Goal: Task Accomplishment & Management: Use online tool/utility

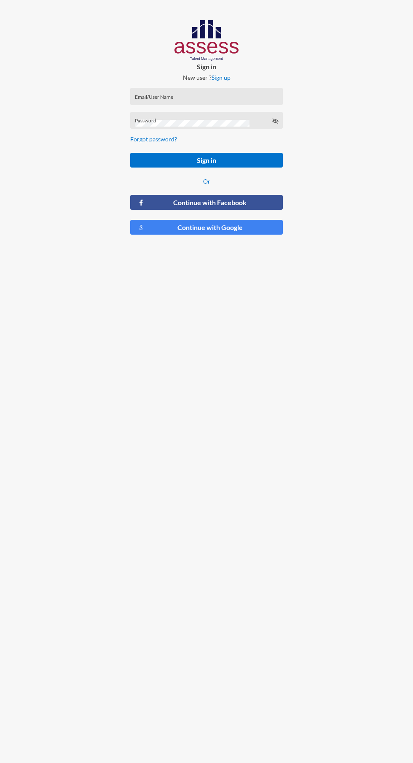
click at [209, 99] on input "Email/User Name" at bounding box center [207, 99] width 144 height 7
type input "A.hussein@mo-hr.com"
click at [130, 153] on button "Sign in" at bounding box center [206, 160] width 153 height 15
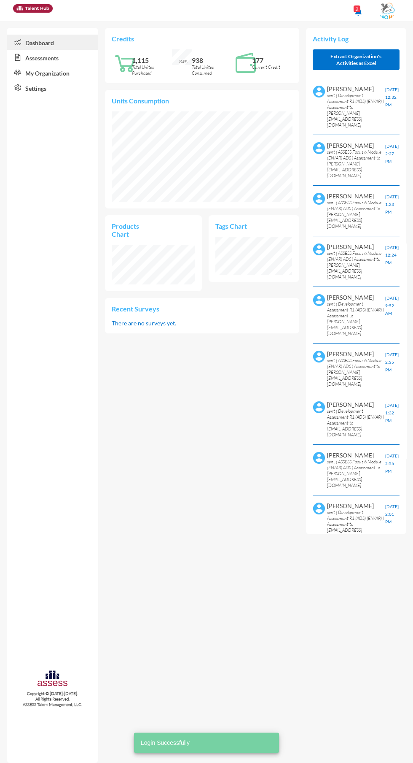
scroll to position [38, 77]
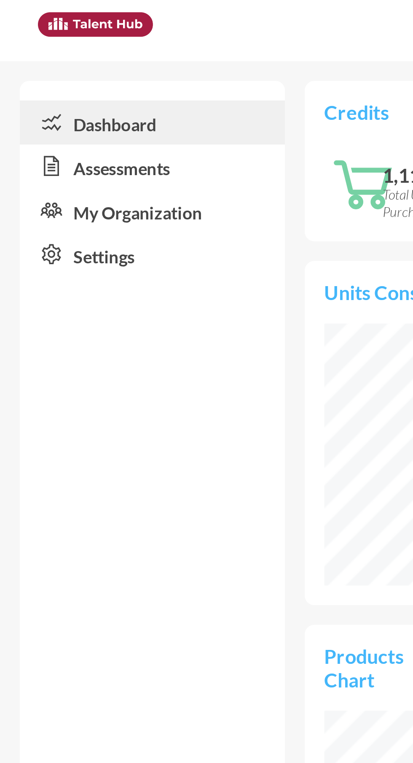
click at [67, 63] on link "Assessments" at bounding box center [53, 57] width 92 height 15
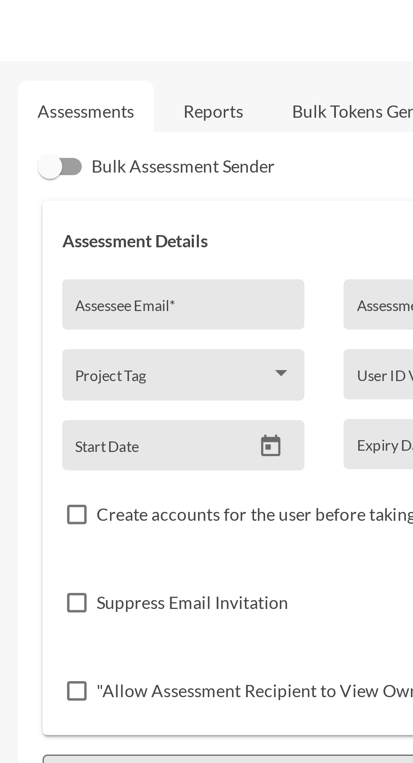
click at [172, 42] on link "Reports" at bounding box center [172, 38] width 34 height 21
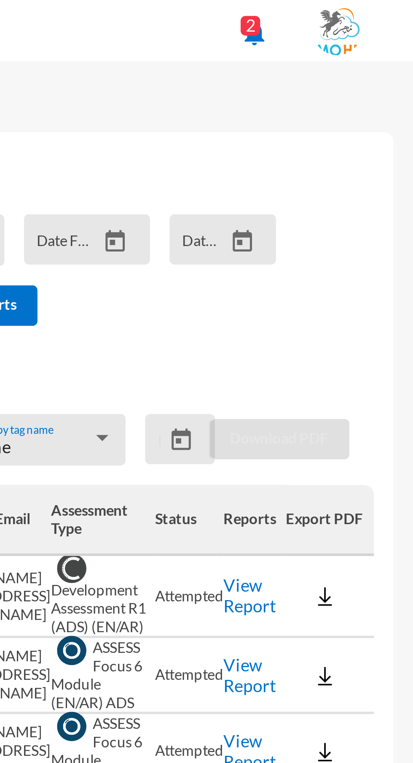
scroll to position [0, 69]
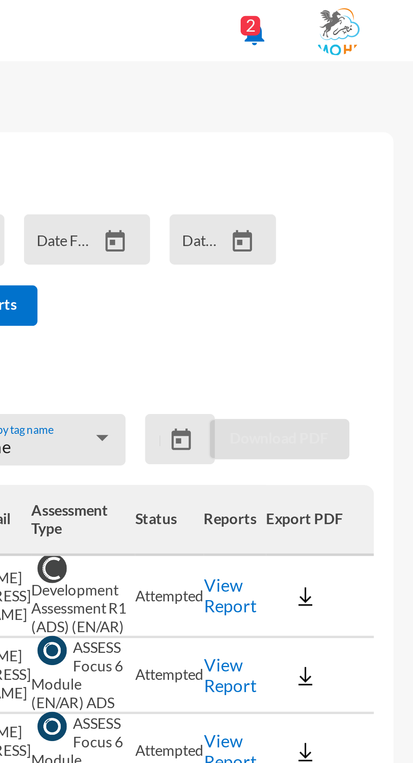
click at [343, 202] on link "View Report" at bounding box center [350, 205] width 18 height 14
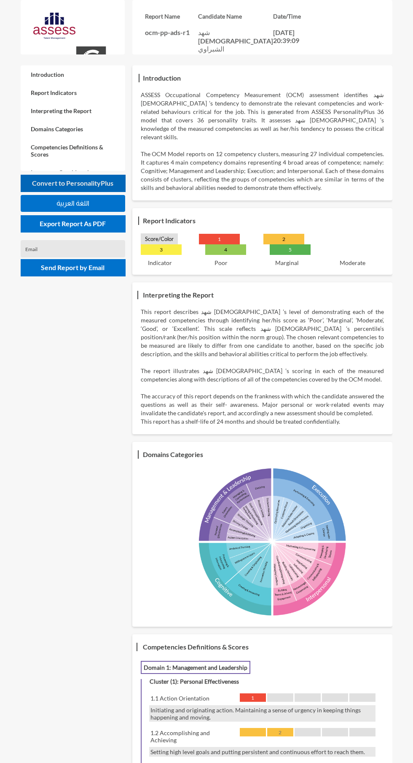
click at [92, 185] on span "Convert to PersonalityPlus" at bounding box center [72, 183] width 81 height 8
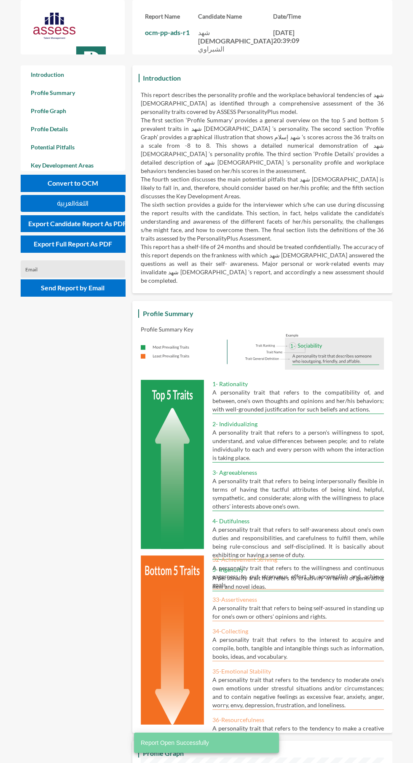
scroll to position [763, 413]
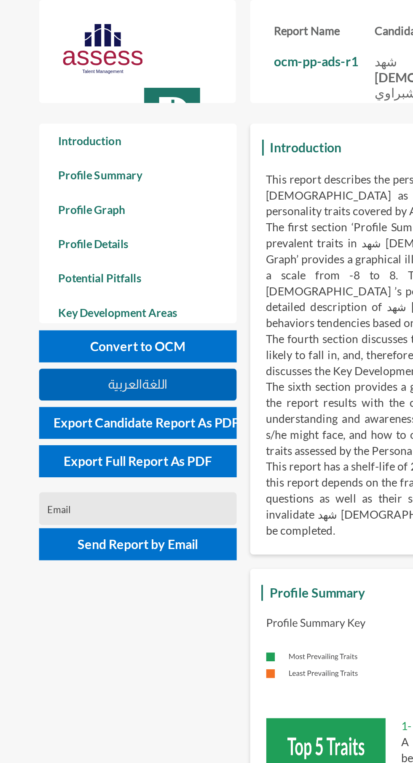
click at [109, 204] on button "اللغةالعربية" at bounding box center [73, 203] width 105 height 17
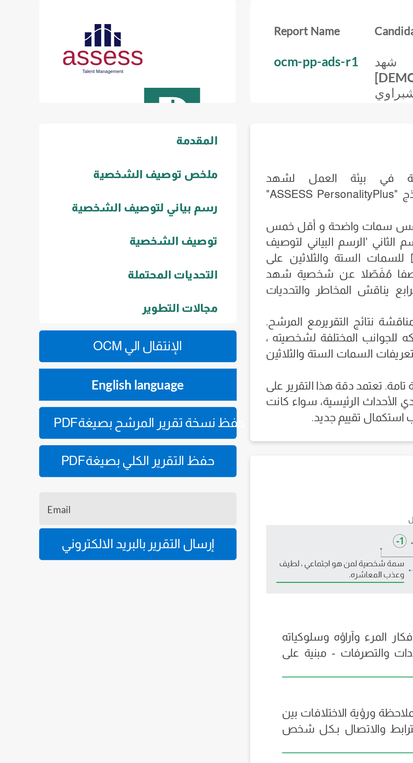
scroll to position [763, 413]
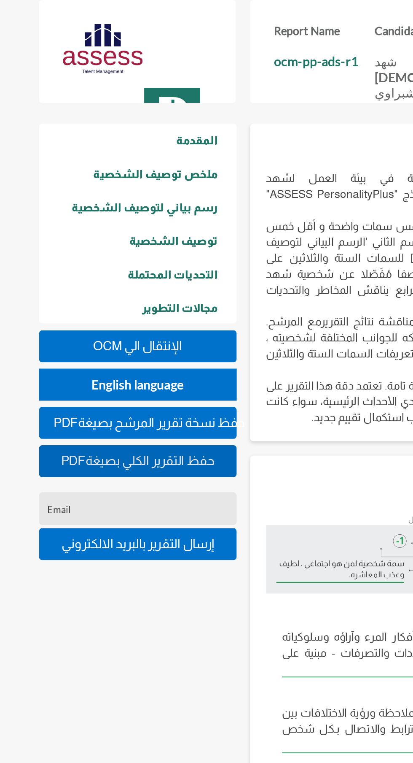
click at [108, 244] on span "PDFحفظ التقرير الكلي بصيغة" at bounding box center [72, 243] width 81 height 7
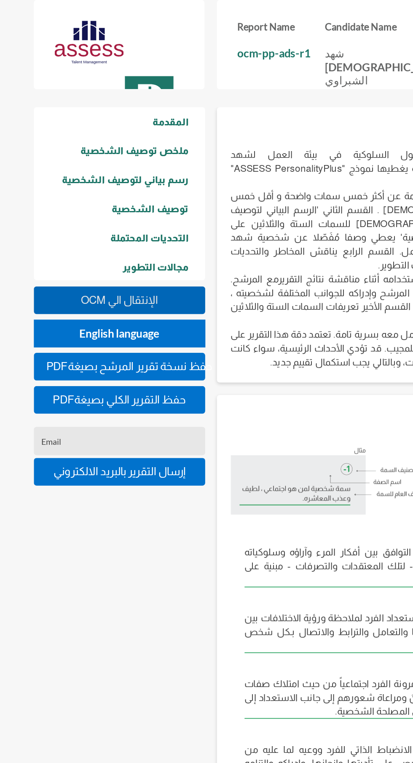
click at [101, 183] on button "OCM اﻹنتقال الي" at bounding box center [73, 183] width 105 height 17
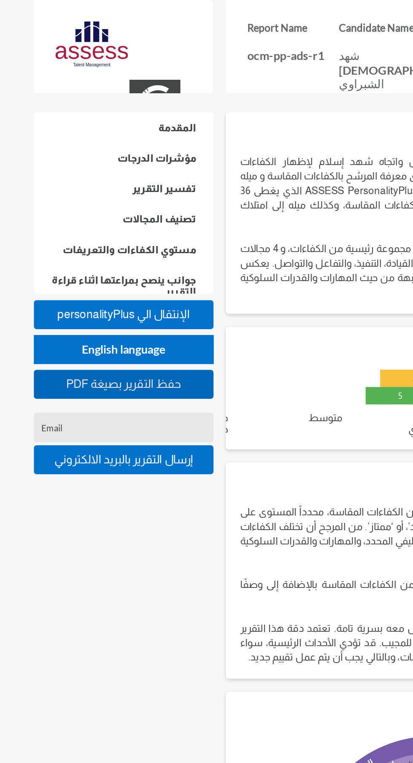
click at [102, 227] on button "PDF حفظ التقرير بصيغة" at bounding box center [73, 223] width 105 height 17
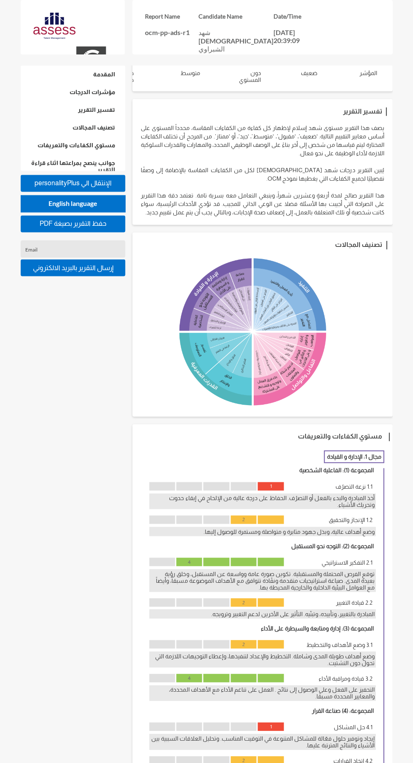
scroll to position [0, 0]
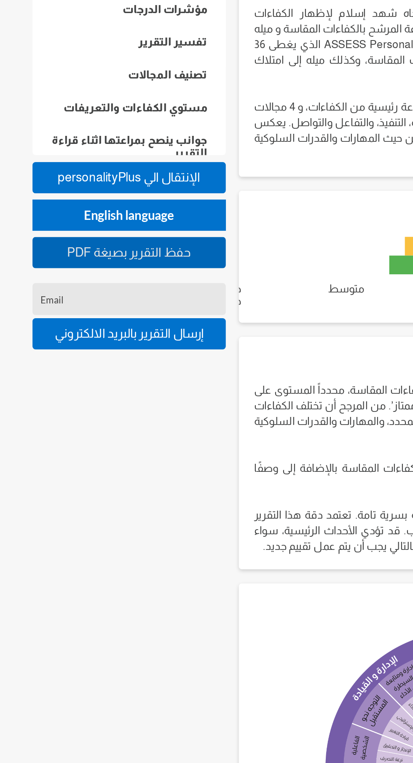
click at [108, 221] on button "PDF حفظ التقرير بصيغة" at bounding box center [73, 223] width 105 height 17
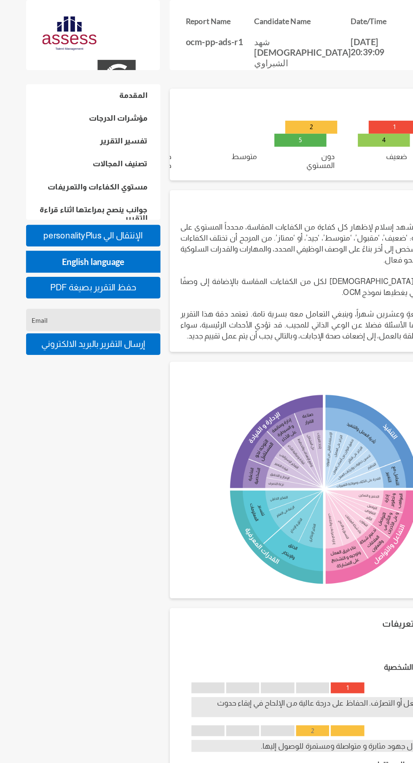
scroll to position [121, 0]
click at [108, 252] on input "Email" at bounding box center [73, 251] width 96 height 7
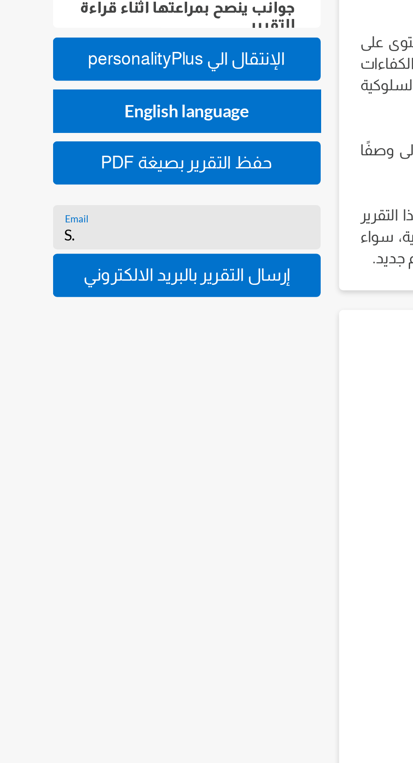
type input "S"
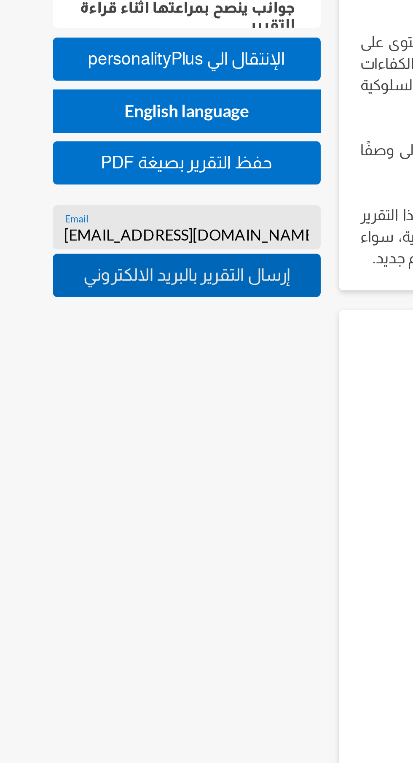
click at [113, 269] on span "إرسال التقرير بالبريد الالكتروني" at bounding box center [72, 267] width 81 height 7
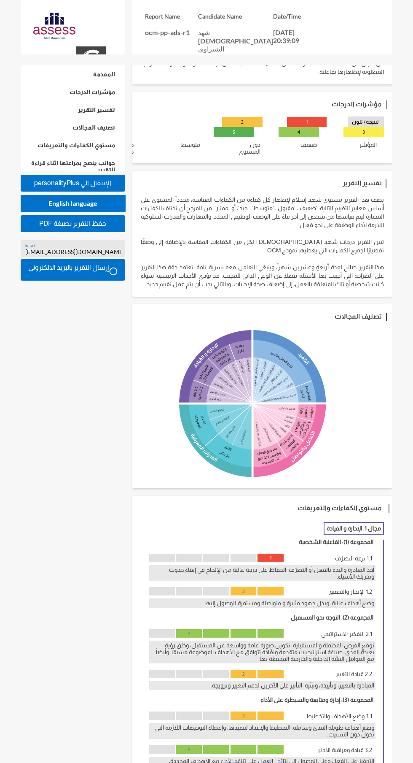
scroll to position [0, 0]
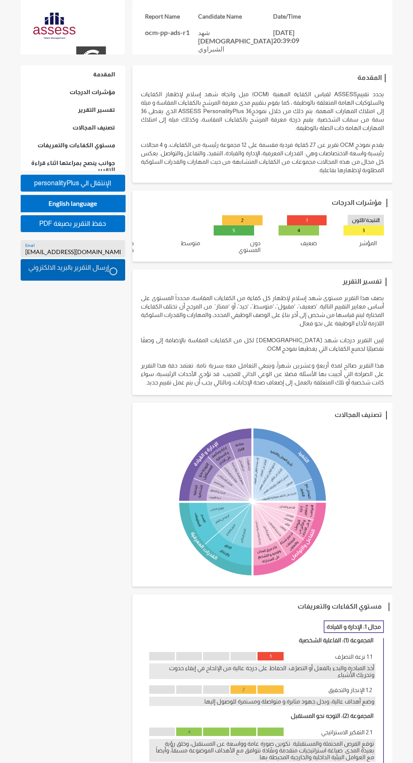
click at [120, 269] on button "إرسال التقرير بالبريد الالكتروني" at bounding box center [73, 270] width 105 height 22
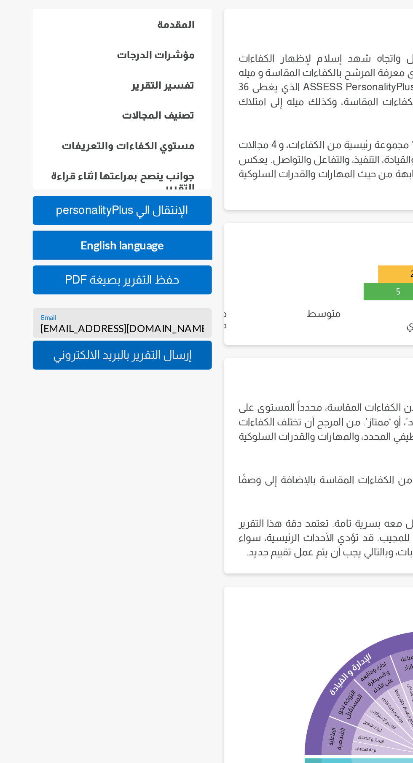
click at [110, 262] on button "إرسال التقرير بالبريد الالكتروني" at bounding box center [73, 267] width 105 height 17
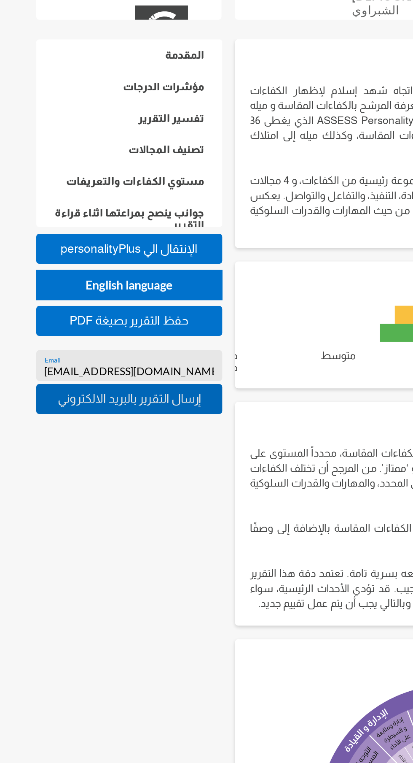
click at [107, 269] on span "إرسال التقرير بالبريد الالكتروني" at bounding box center [72, 267] width 81 height 7
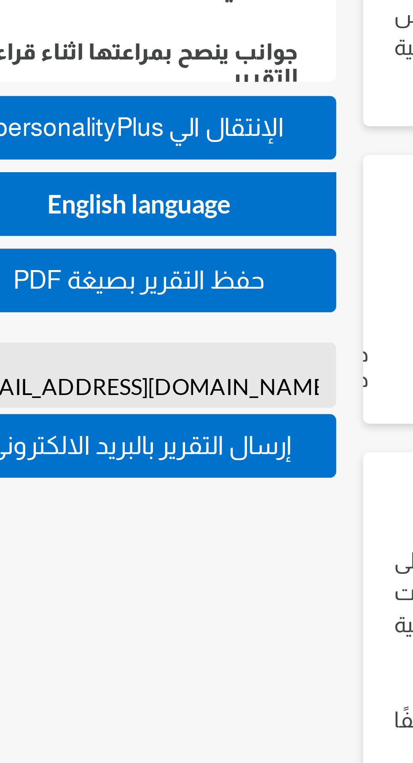
click at [94, 252] on input "A.husseein@mo-hr.com" at bounding box center [73, 251] width 96 height 7
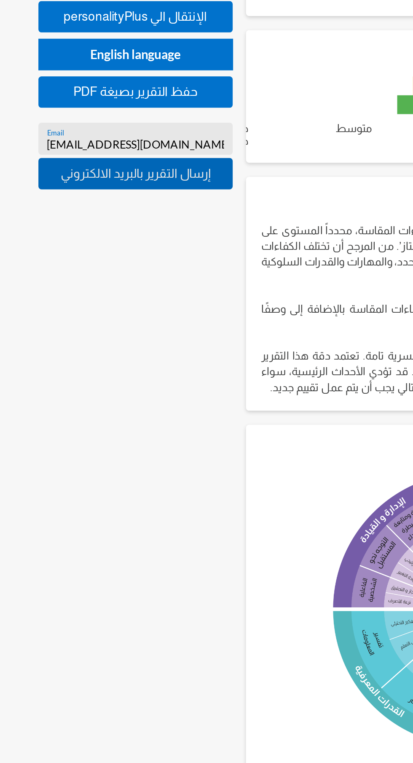
click at [114, 272] on button "إرسال التقرير بالبريد الالكتروني" at bounding box center [73, 267] width 105 height 17
click at [119, 270] on button "إرسال التقرير بالبريد الالكتروني" at bounding box center [73, 267] width 105 height 17
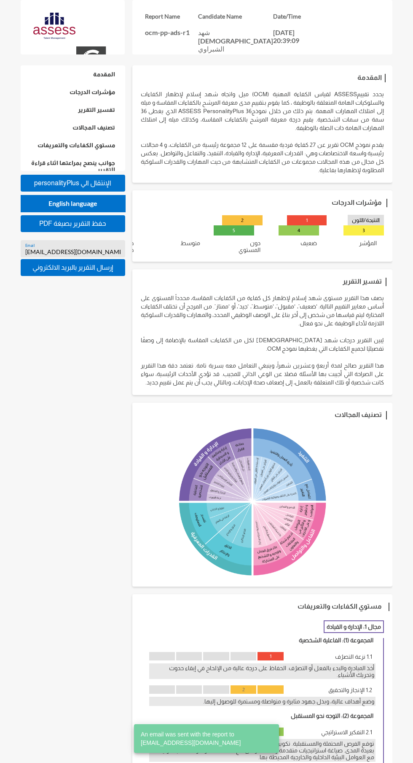
click at [120, 251] on input "A.husseein@mo-hr.com" at bounding box center [73, 251] width 96 height 7
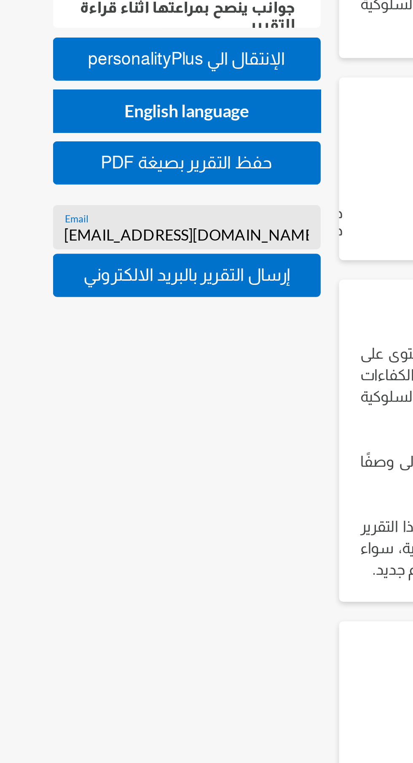
click at [50, 252] on input "A.husseein@mo-hr.com" at bounding box center [73, 251] width 96 height 7
click at [54, 250] on input "A.husseein@mo-hr.com" at bounding box center [73, 251] width 96 height 7
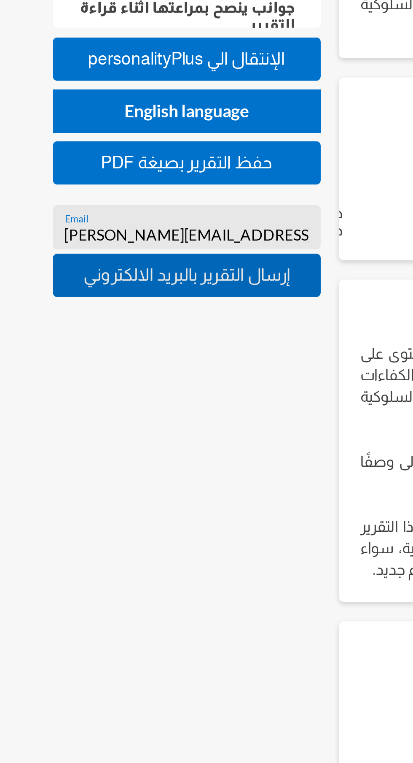
type input "S.ahmed@mo-hr.com"
click at [114, 271] on button "إرسال التقرير بالبريد الالكتروني" at bounding box center [73, 267] width 105 height 17
click at [105, 262] on button "إرسال التقرير بالبريد الالكتروني" at bounding box center [73, 267] width 105 height 17
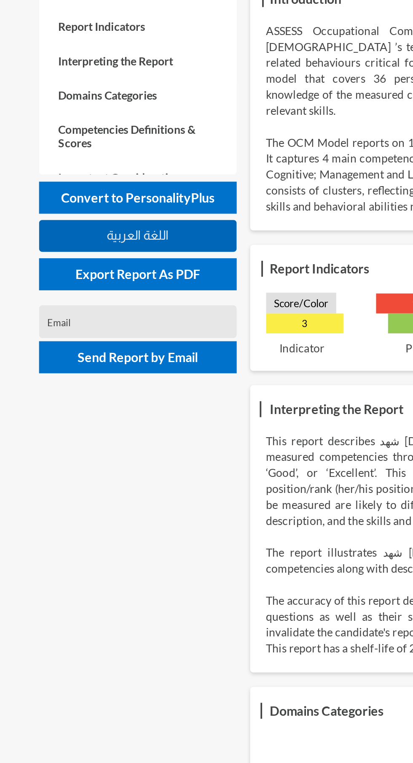
click at [103, 209] on button "اللغة العربية" at bounding box center [73, 203] width 105 height 17
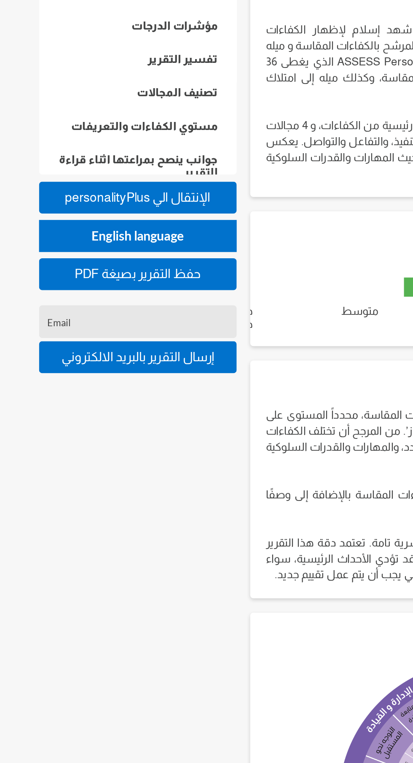
click at [75, 251] on input "Email" at bounding box center [73, 251] width 96 height 7
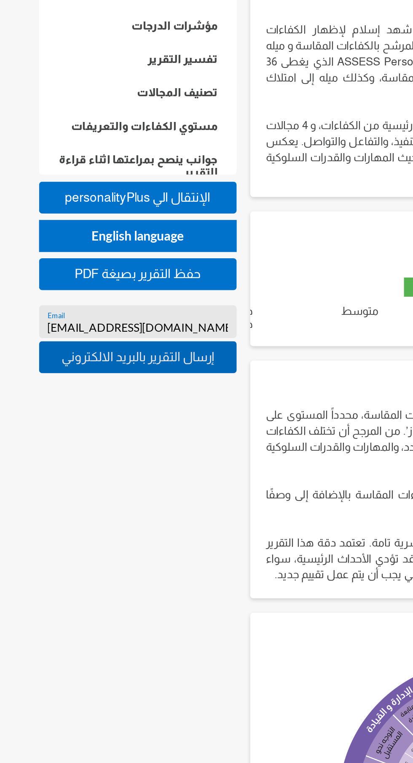
type input "Sahmed@mo-hr.com"
click at [112, 267] on span "إرسال التقرير بالبريد الالكتروني" at bounding box center [72, 267] width 81 height 7
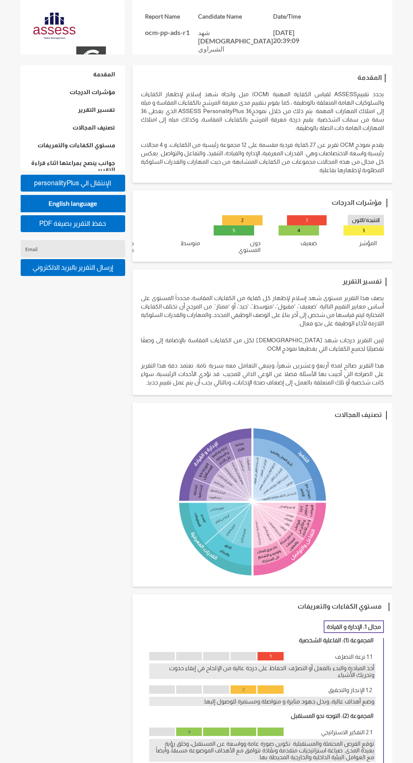
click at [95, 250] on input "Email" at bounding box center [73, 251] width 96 height 7
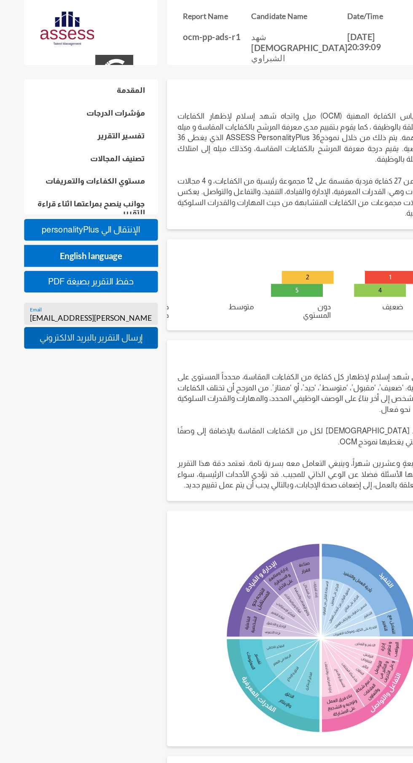
type input "[EMAIL_ADDRESS][PERSON_NAME][DOMAIN_NAME]"
click at [111, 275] on button "إرسال التقرير بالبريد الالكتروني" at bounding box center [73, 267] width 105 height 17
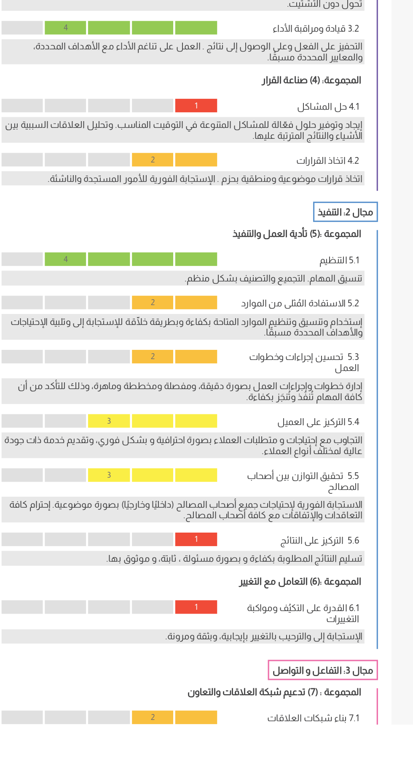
scroll to position [509, 0]
